Goal: Task Accomplishment & Management: Manage account settings

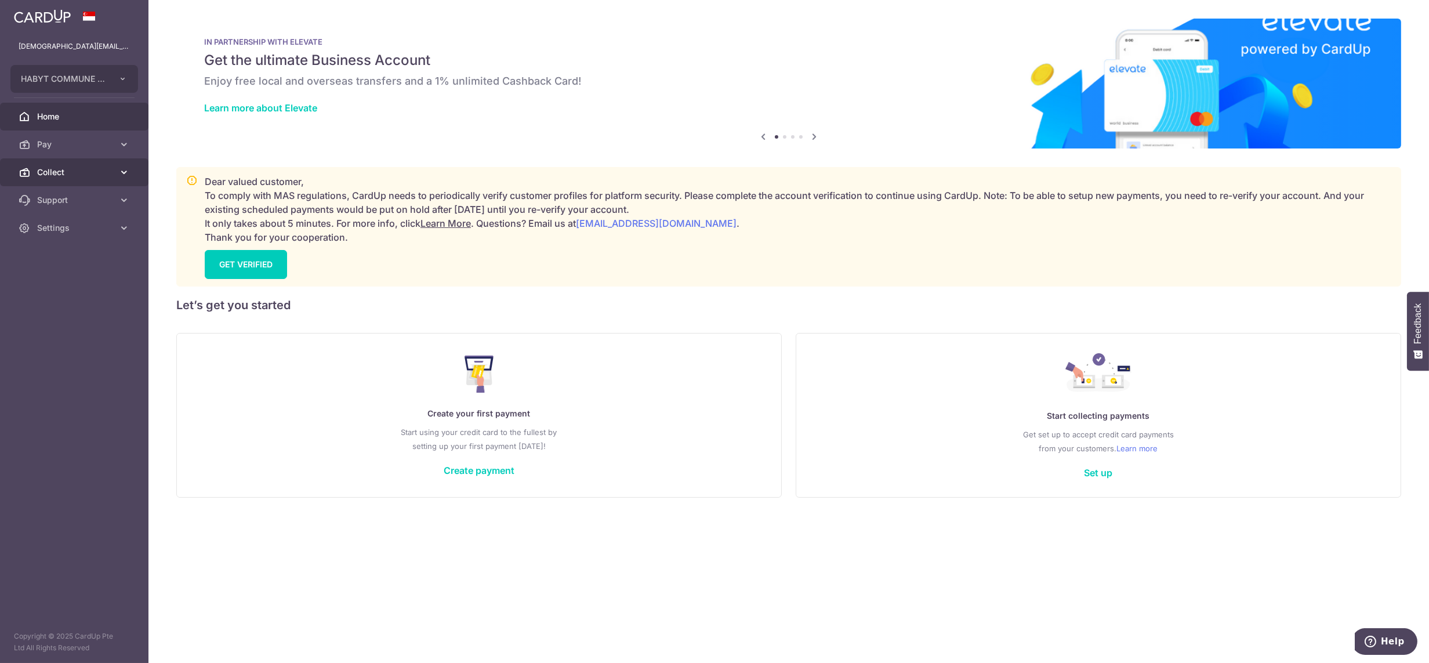
click at [56, 169] on span "Collect" at bounding box center [75, 172] width 77 height 12
click at [72, 194] on span "Dashboard" at bounding box center [75, 200] width 77 height 12
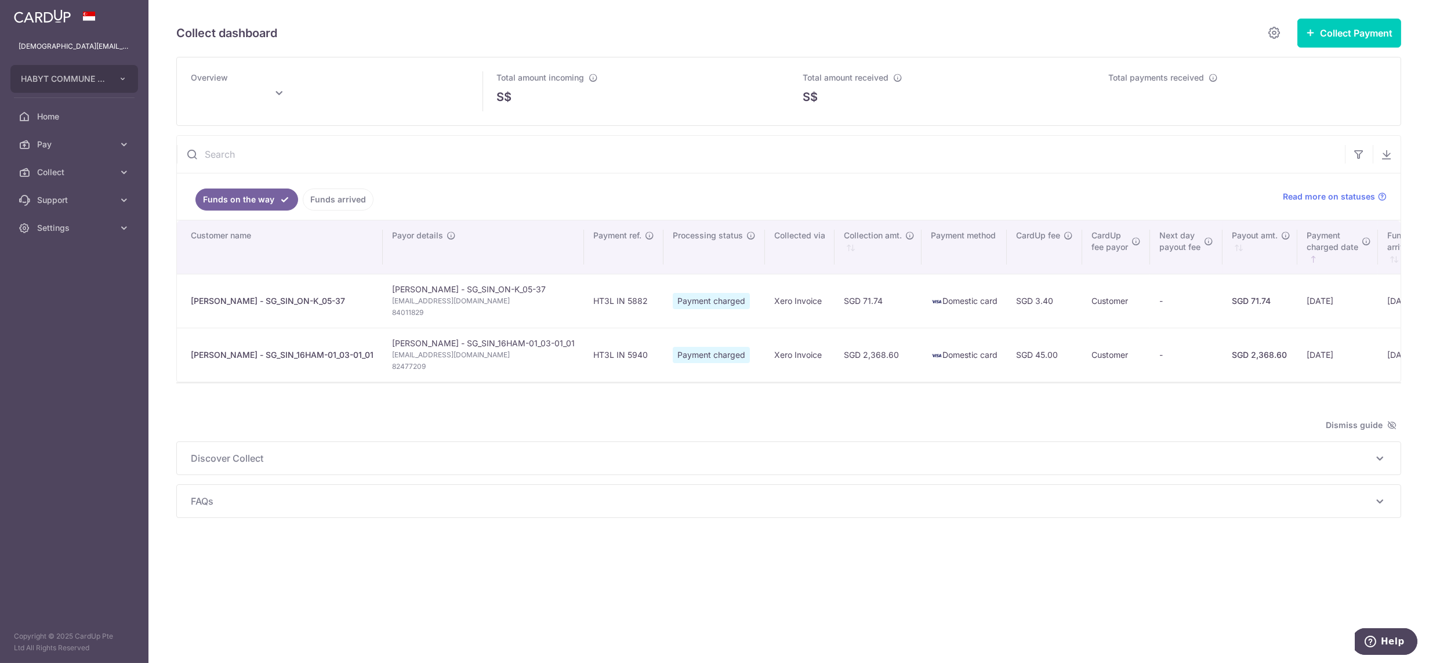
type input "[DATE]"
drag, startPoint x: 45, startPoint y: 227, endPoint x: 57, endPoint y: 238, distance: 16.0
click at [45, 227] on span "Settings" at bounding box center [75, 228] width 77 height 12
click at [69, 279] on span "Logout" at bounding box center [75, 284] width 77 height 12
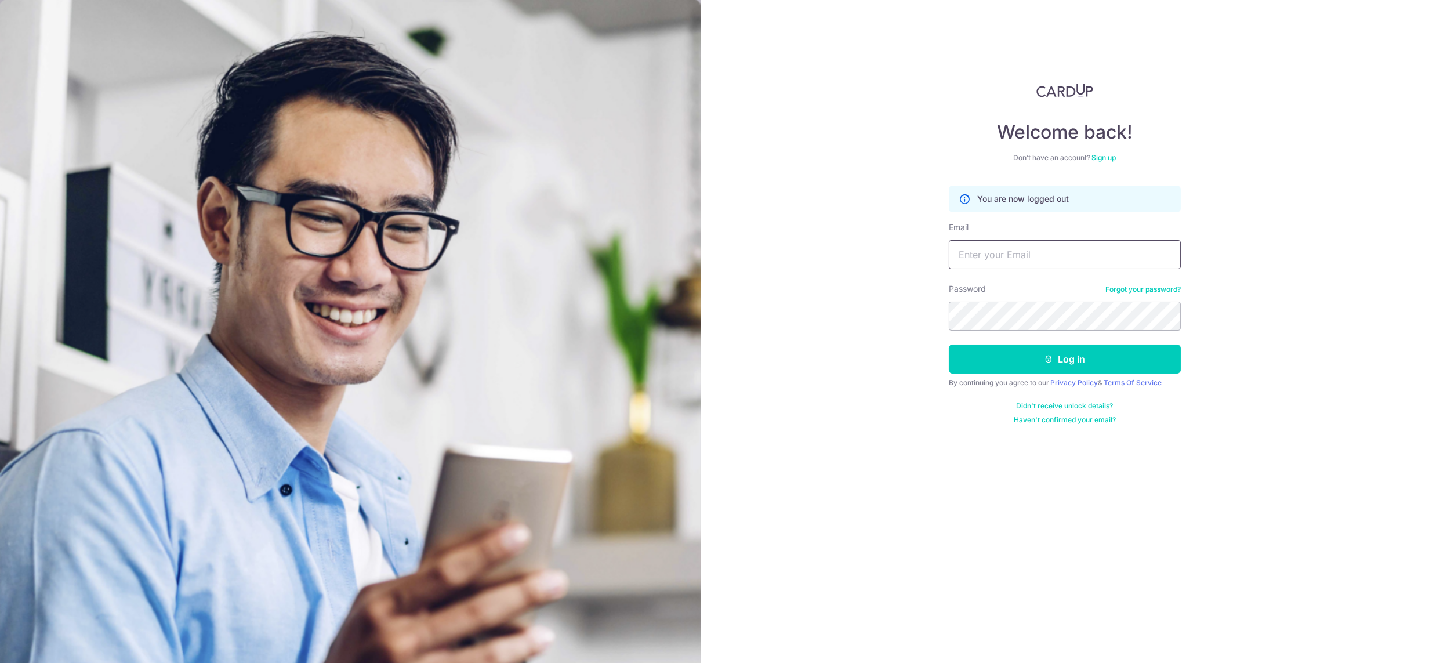
click at [982, 258] on input "Email" at bounding box center [1065, 254] width 232 height 29
type input "[DEMOGRAPHIC_DATA][EMAIL_ADDRESS][DOMAIN_NAME]"
click at [949, 345] on button "Log in" at bounding box center [1065, 359] width 232 height 29
